Goal: Information Seeking & Learning: Learn about a topic

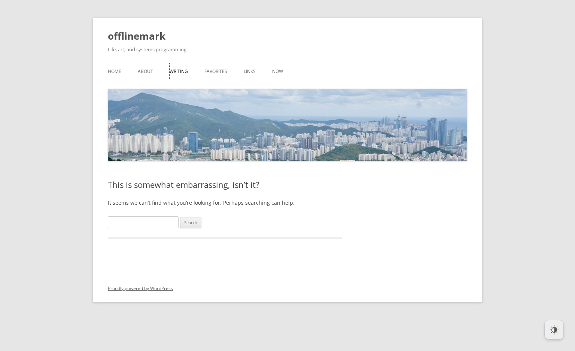
click at [174, 72] on link "Writing" at bounding box center [179, 71] width 18 height 16
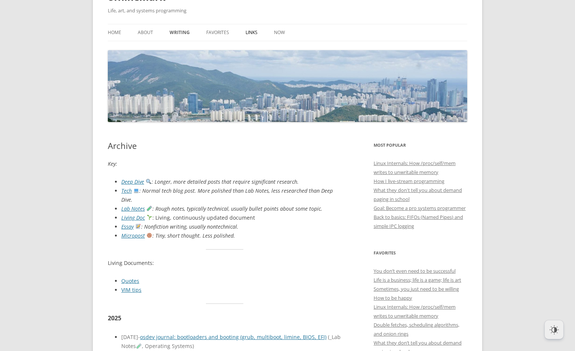
scroll to position [39, 0]
click at [116, 31] on link "Home" at bounding box center [114, 32] width 13 height 16
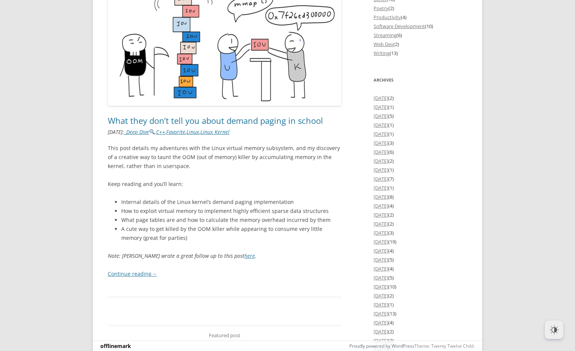
scroll to position [985, 0]
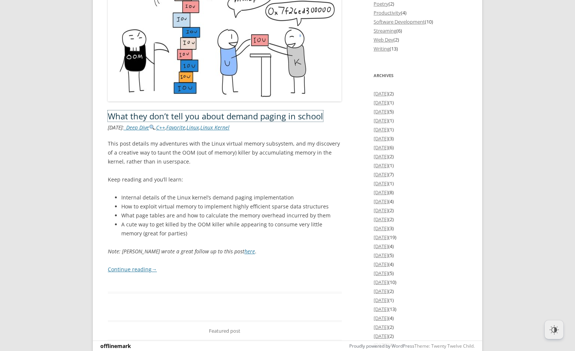
click at [235, 119] on link "What they don’t tell you about demand paging in school" at bounding box center [215, 115] width 215 height 11
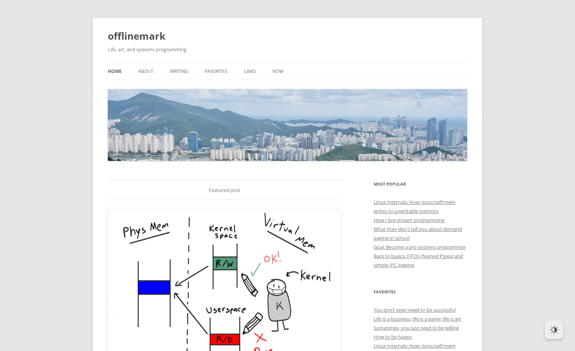
scroll to position [985, 0]
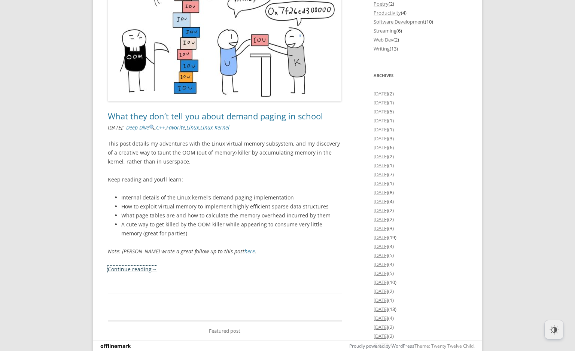
click at [152, 273] on span "→" at bounding box center [154, 269] width 5 height 7
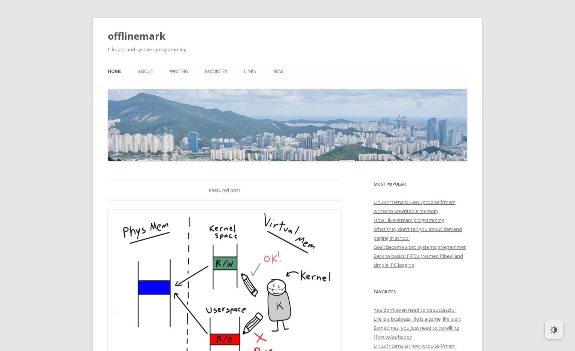
scroll to position [985, 0]
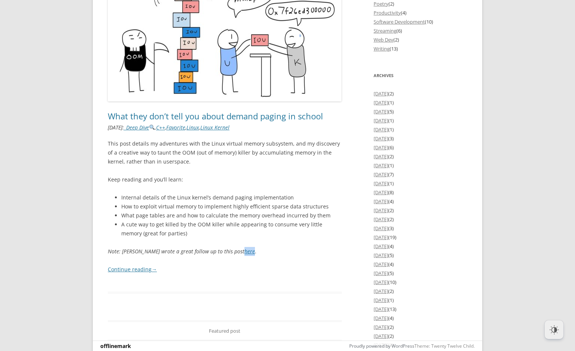
click at [176, 143] on p "This post details my adventures with the Linux virtual memory subsystem, and my…" at bounding box center [225, 152] width 234 height 27
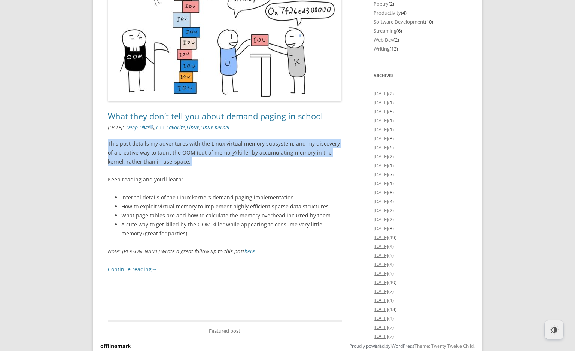
click at [176, 143] on p "This post details my adventures with the Linux virtual memory subsystem, and my…" at bounding box center [225, 152] width 234 height 27
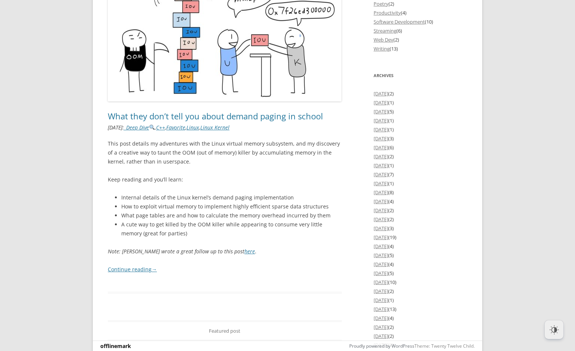
click at [176, 143] on p "This post details my adventures with the Linux virtual memory subsystem, and my…" at bounding box center [225, 152] width 234 height 27
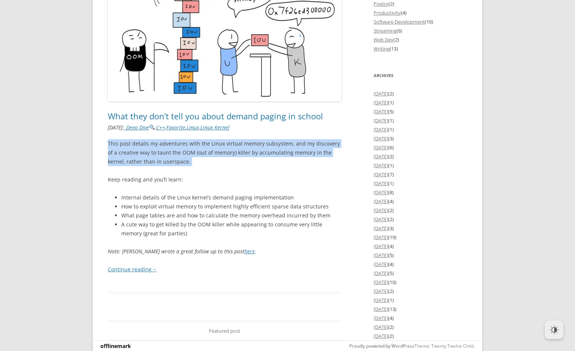
click at [176, 143] on p "This post details my adventures with the Linux virtual memory subsystem, and my…" at bounding box center [225, 152] width 234 height 27
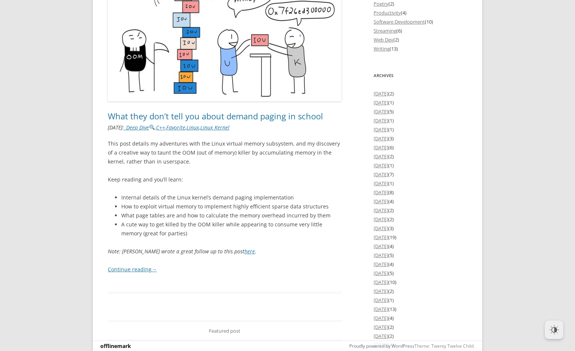
click at [176, 143] on p "This post details my adventures with the Linux virtual memory subsystem, and my…" at bounding box center [225, 152] width 234 height 27
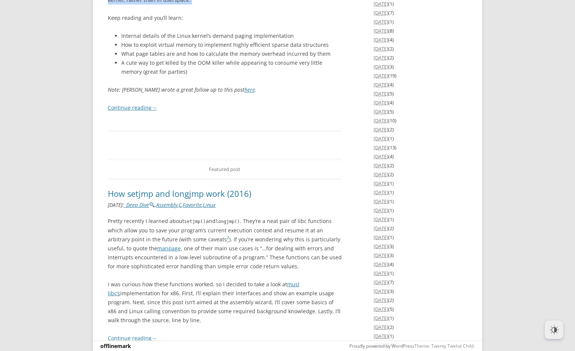
scroll to position [1149, 0]
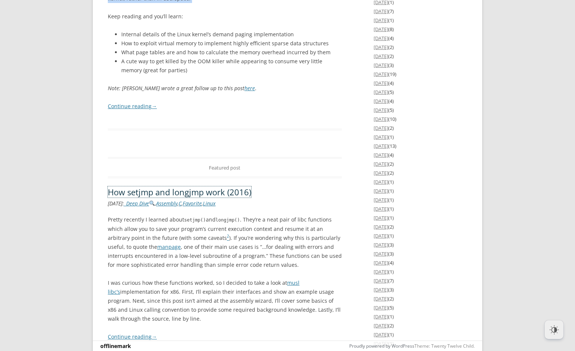
click at [202, 188] on link "How setjmp and longjmp work (2016)" at bounding box center [179, 191] width 143 height 11
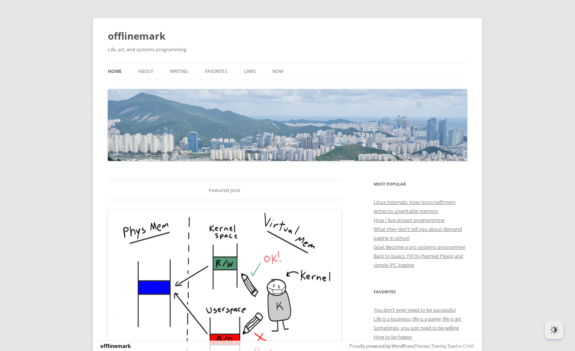
scroll to position [1149, 0]
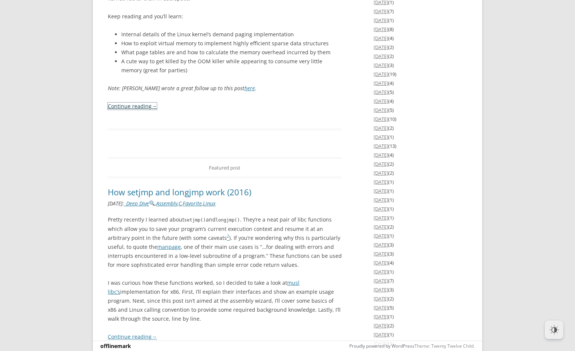
click at [136, 106] on link "Continue reading →" at bounding box center [132, 106] width 49 height 7
